Goal: Browse casually

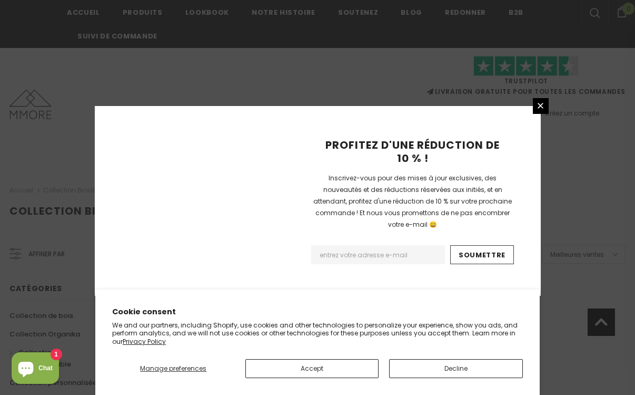
scroll to position [732, 0]
